Goal: Find specific page/section: Find specific page/section

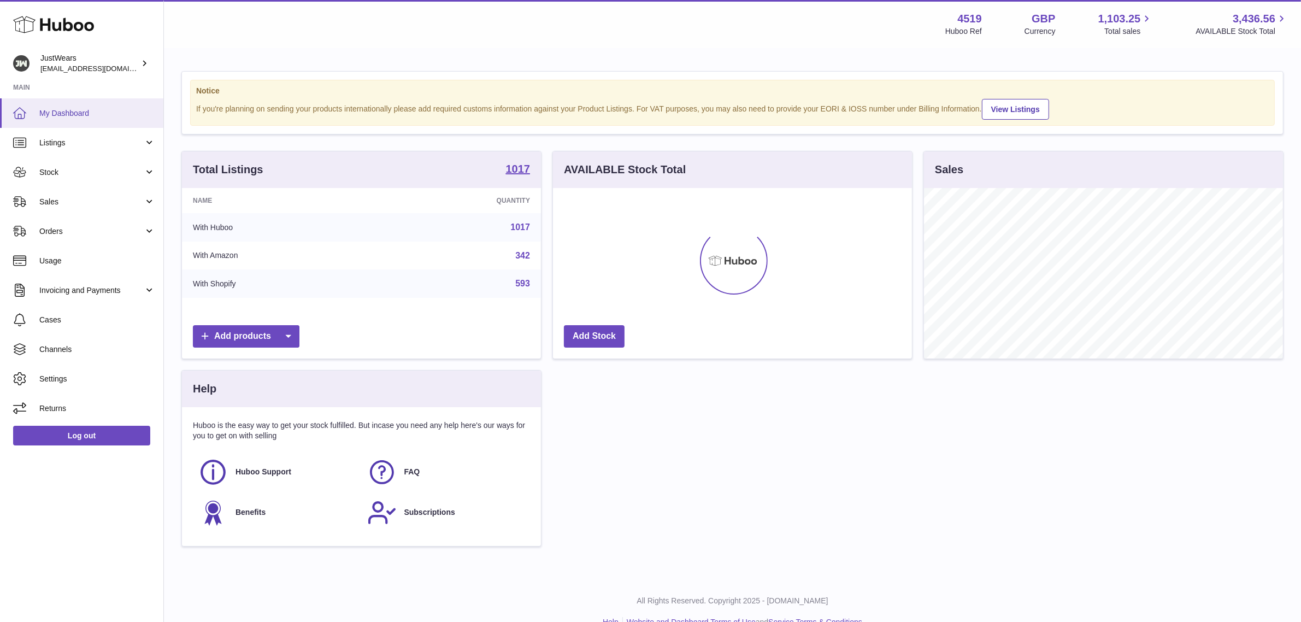
scroll to position [170, 359]
click at [72, 56] on div "JustWears [EMAIL_ADDRESS][DOMAIN_NAME]" at bounding box center [89, 63] width 98 height 21
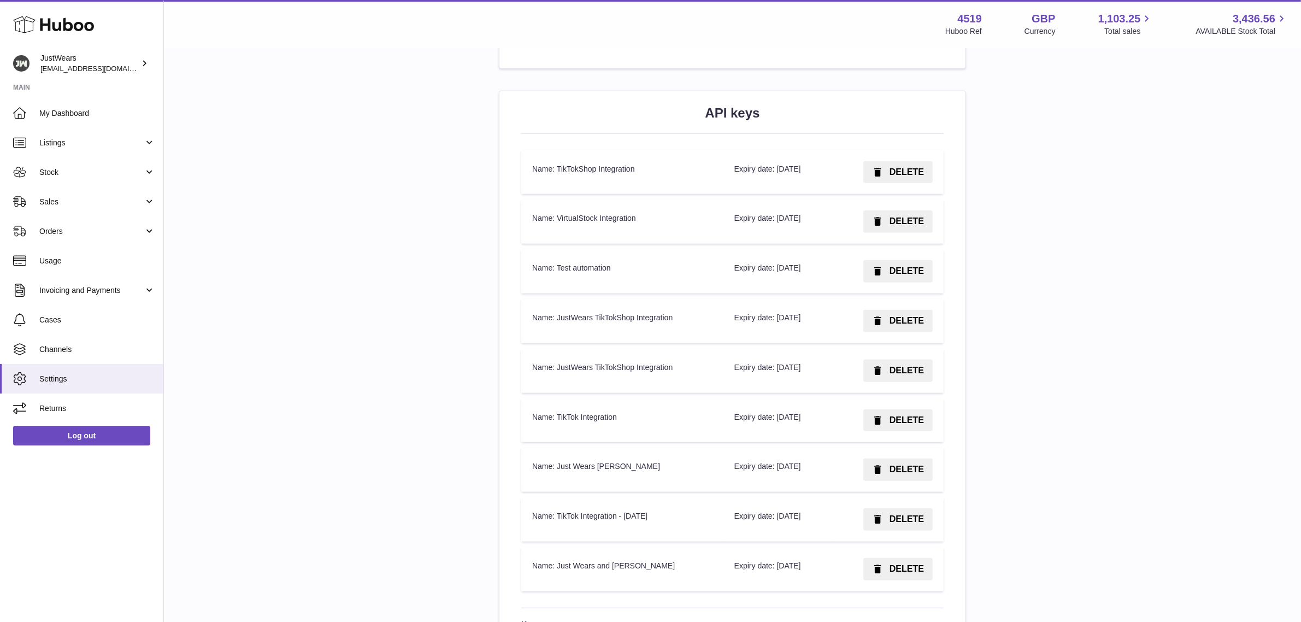
scroll to position [1297, 0]
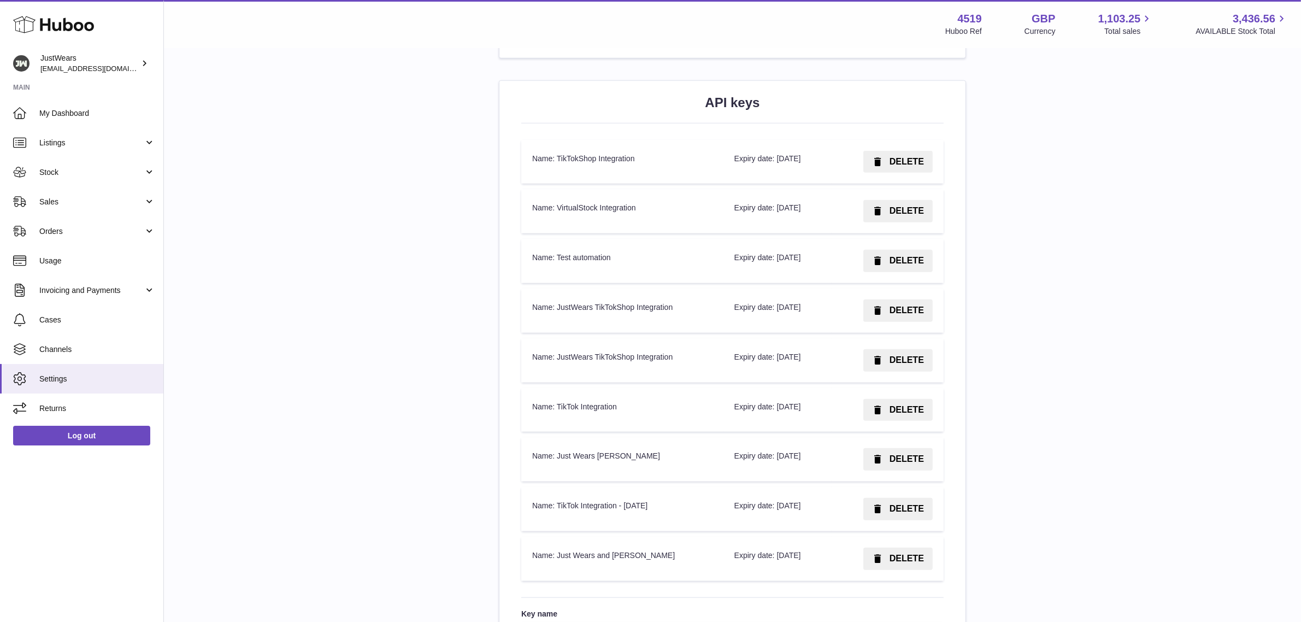
click at [570, 257] on td "Name: Test automation" at bounding box center [622, 261] width 202 height 44
click at [551, 265] on td "Name: Test automation" at bounding box center [622, 261] width 202 height 44
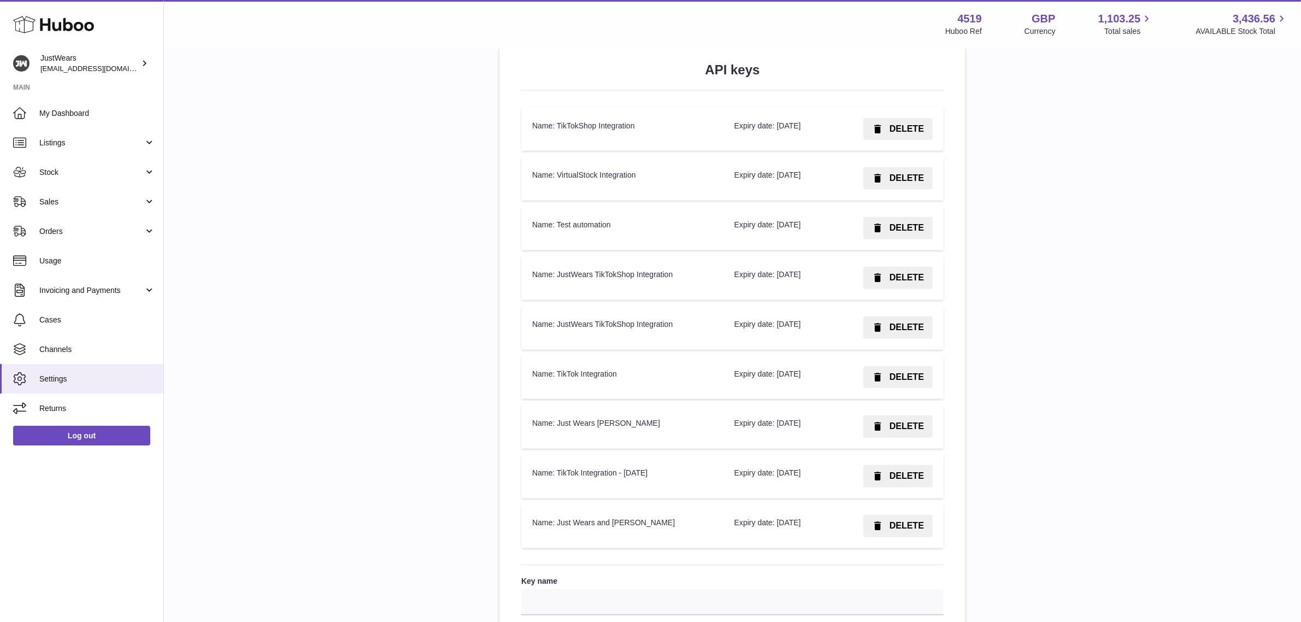
scroll to position [1314, 0]
